Goal: Information Seeking & Learning: Learn about a topic

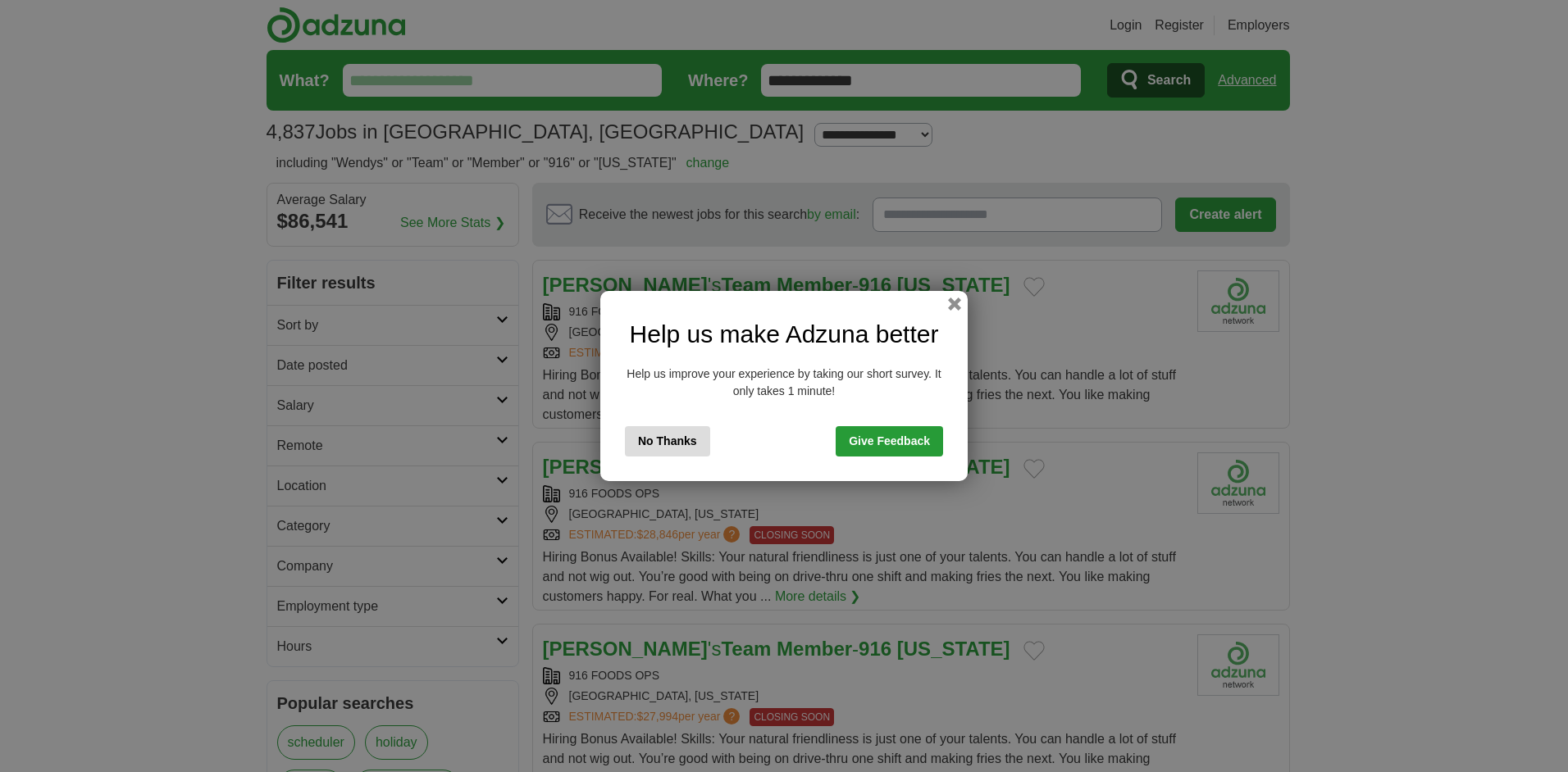
click at [950, 301] on button "button" at bounding box center [954, 303] width 13 height 13
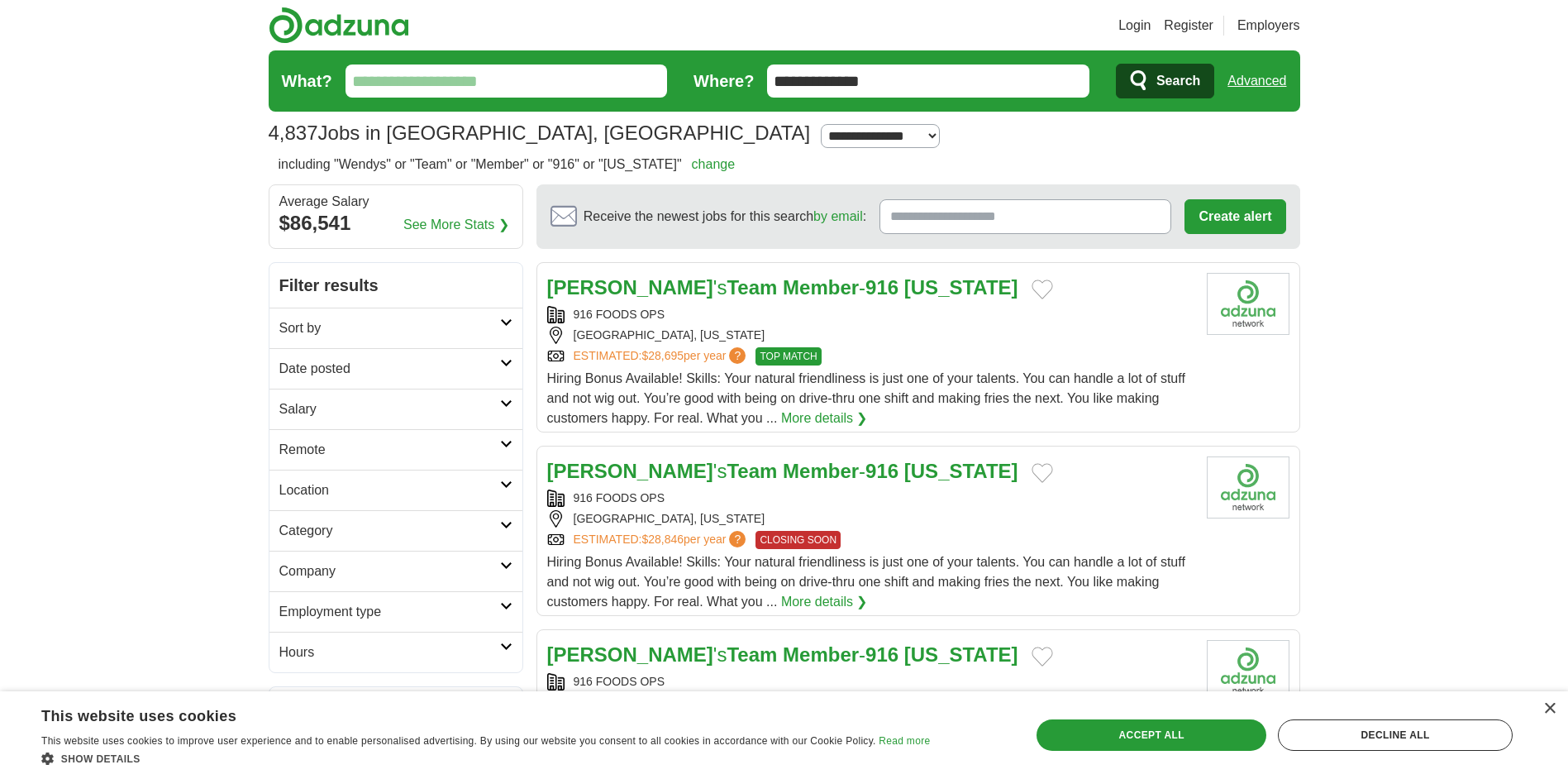
click at [683, 284] on link "[PERSON_NAME] 's Team Member - 916 [US_STATE]" at bounding box center [783, 287] width 471 height 23
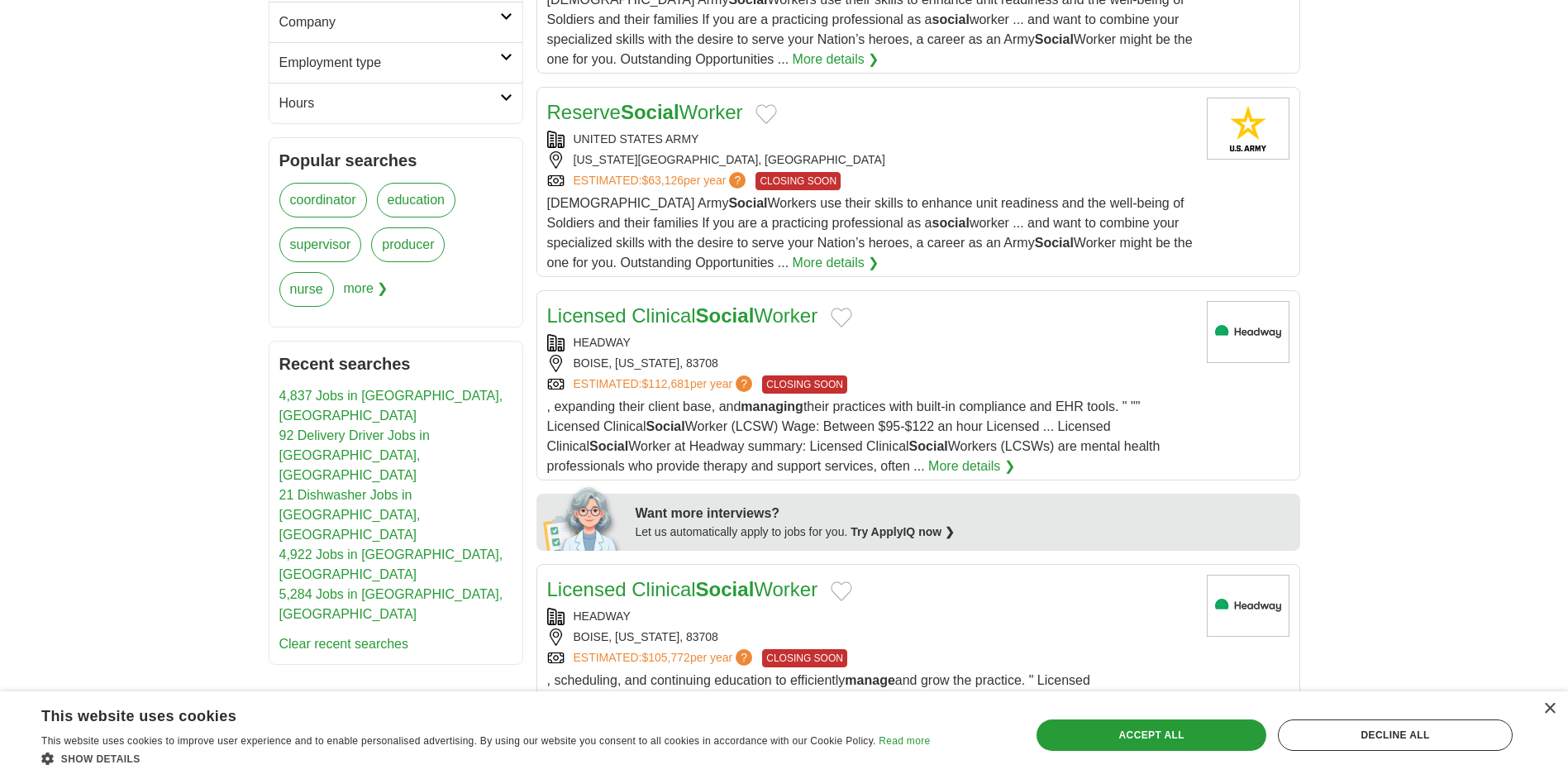
scroll to position [552, 0]
